Goal: Information Seeking & Learning: Check status

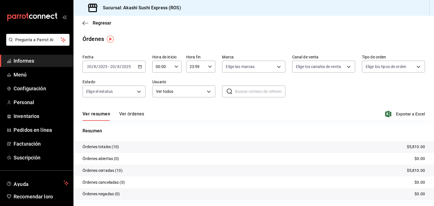
click at [36, 60] on span "Informes" at bounding box center [41, 61] width 55 height 8
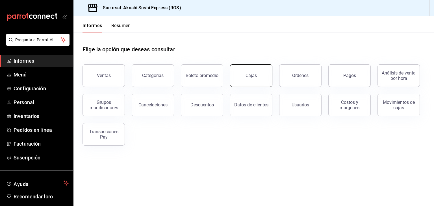
click at [248, 74] on font "Cajas" at bounding box center [250, 75] width 11 height 5
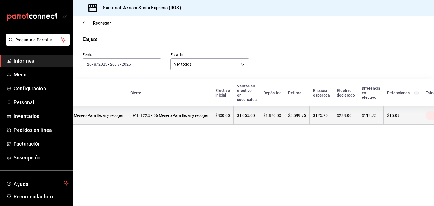
scroll to position [0, 37]
click at [255, 118] on font "$1,055.00" at bounding box center [246, 115] width 18 height 5
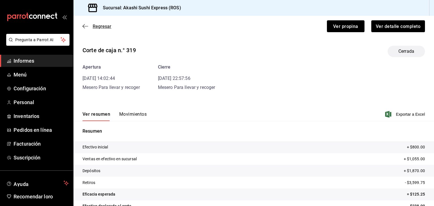
click at [102, 25] on font "Regresar" at bounding box center [102, 26] width 19 height 5
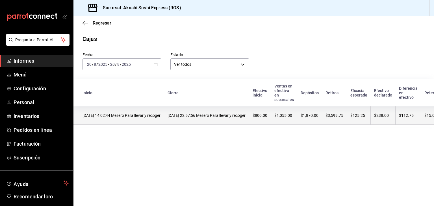
click at [245, 114] on font "[DATE] 22:57:56 Mesero Para llevar y recoger" at bounding box center [206, 115] width 78 height 5
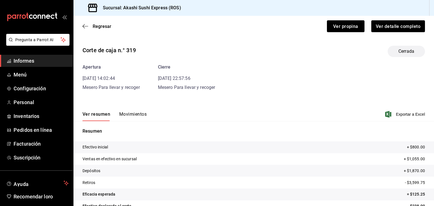
click at [134, 112] on font "Movimientos" at bounding box center [132, 113] width 27 height 5
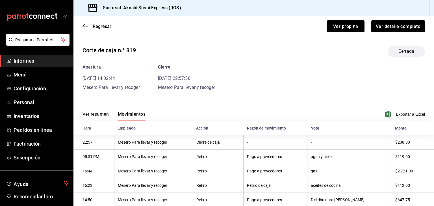
scroll to position [45, 0]
